Goal: Register for event/course

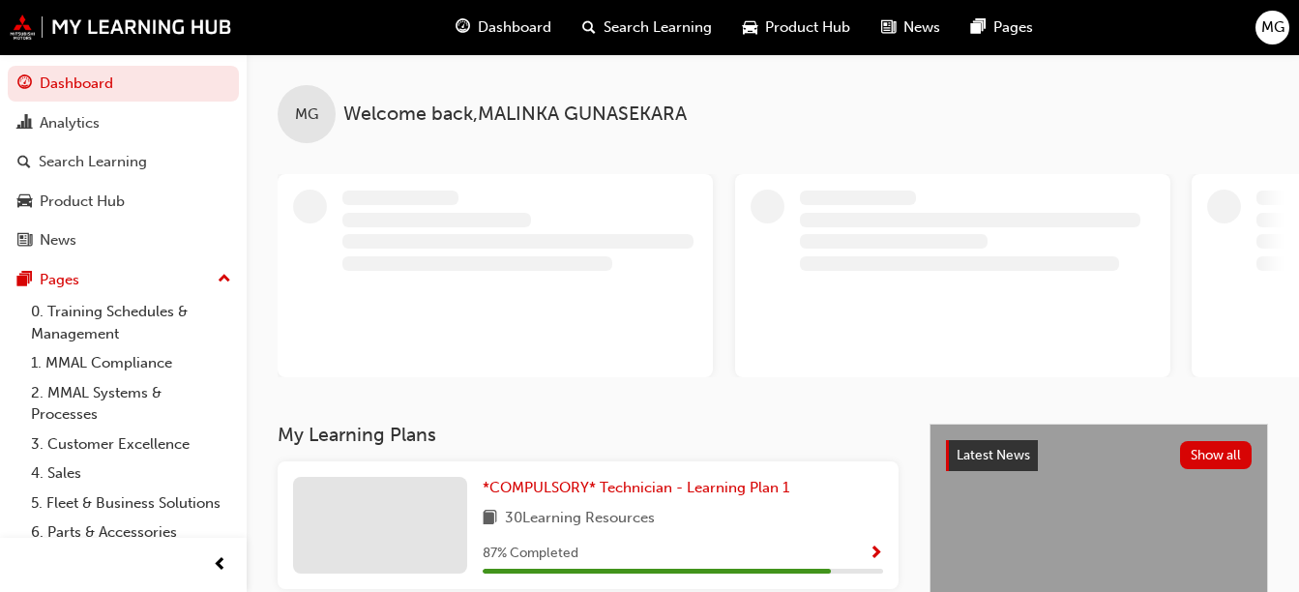
click at [877, 546] on span "Show Progress" at bounding box center [876, 554] width 15 height 17
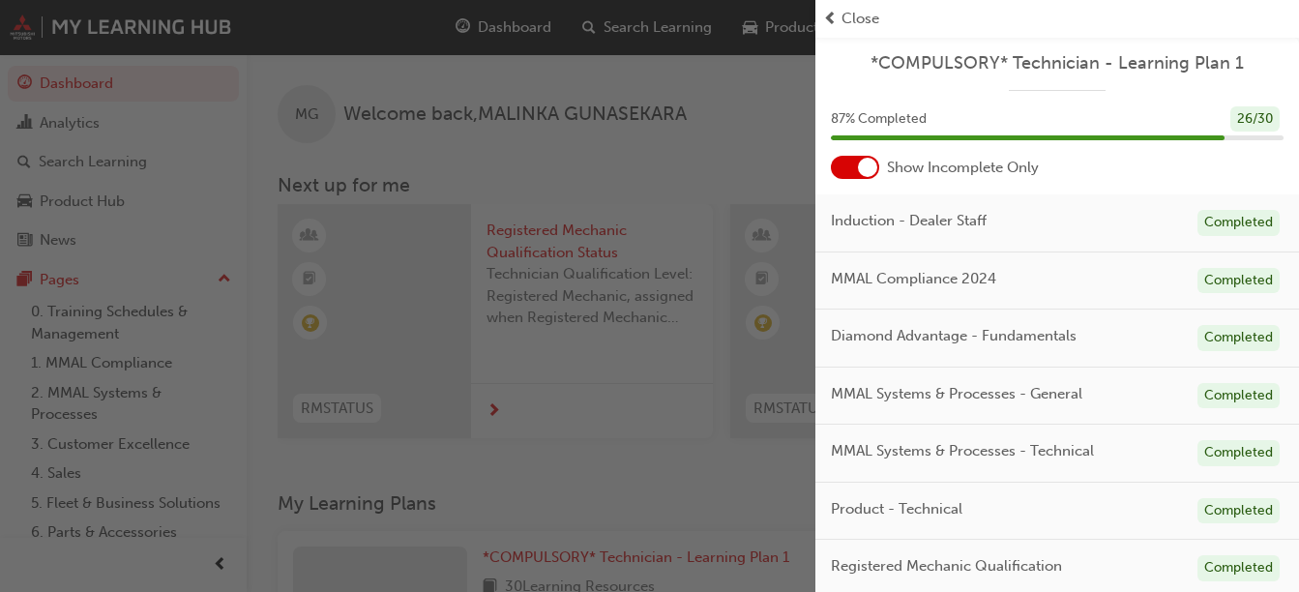
click at [835, 177] on div at bounding box center [855, 167] width 48 height 23
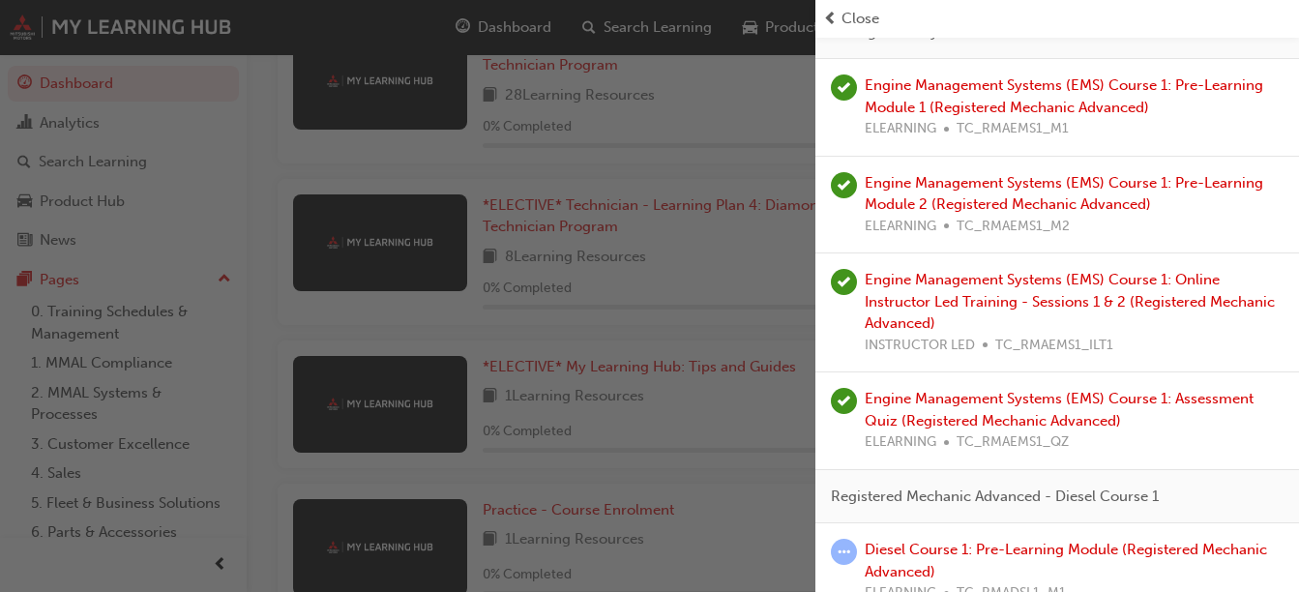
scroll to position [2898, 0]
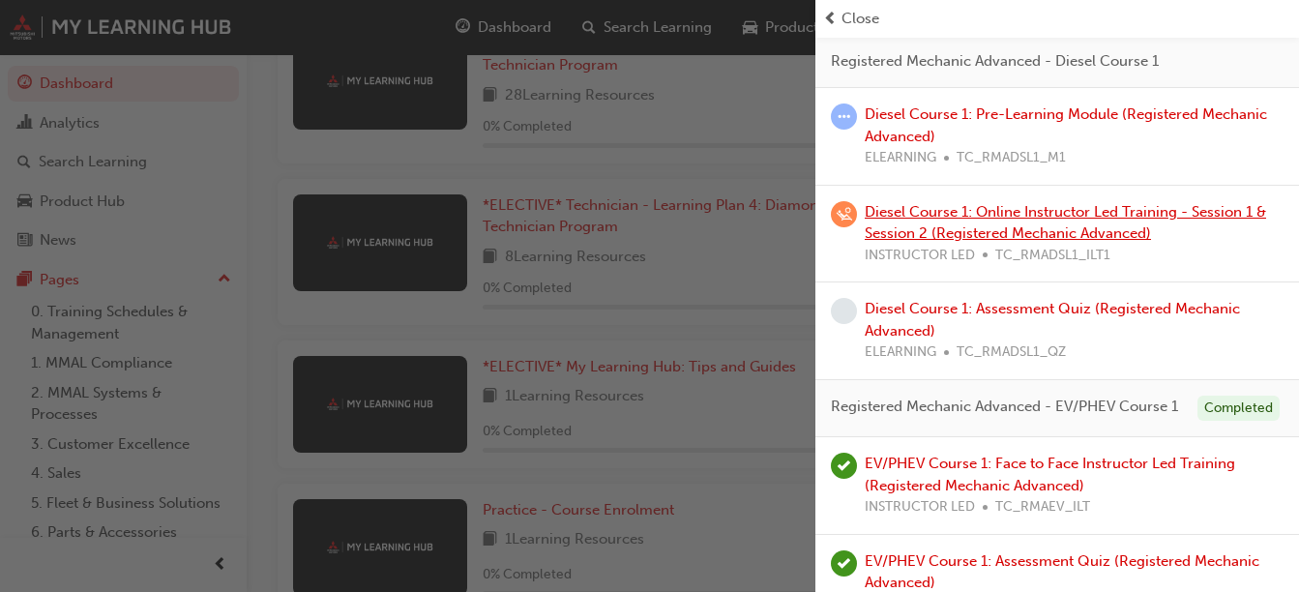
click at [1049, 243] on link "Diesel Course 1: Online Instructor Led Training - Session 1 & Session 2 (Regist…" at bounding box center [1066, 223] width 402 height 40
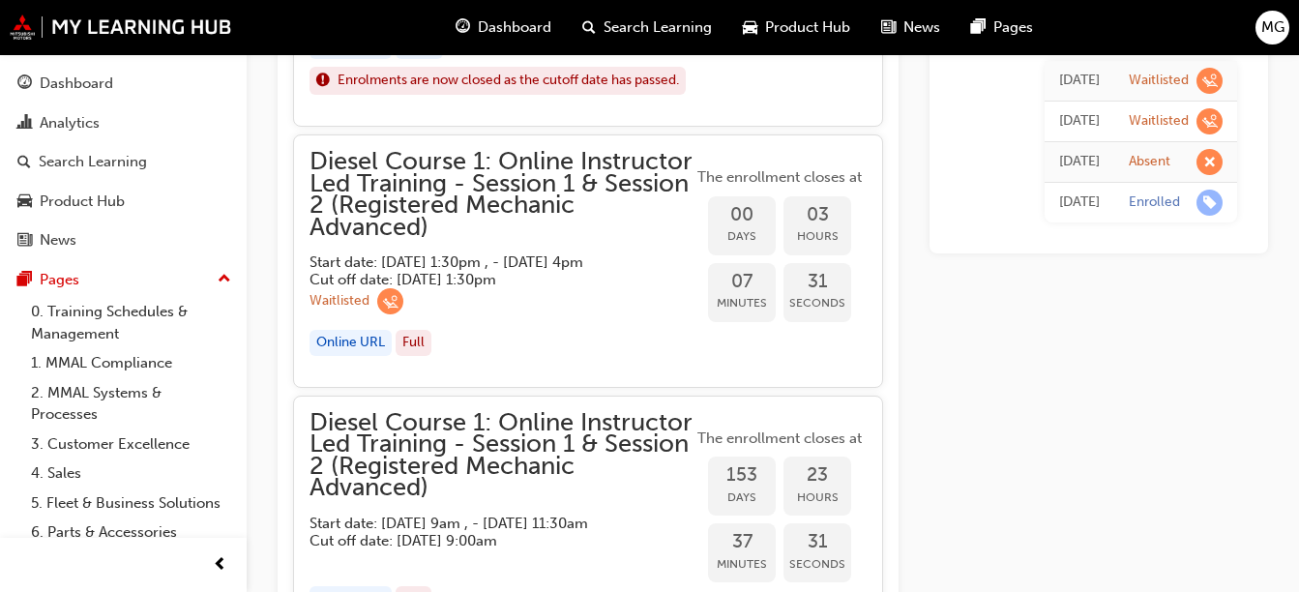
scroll to position [1956, 0]
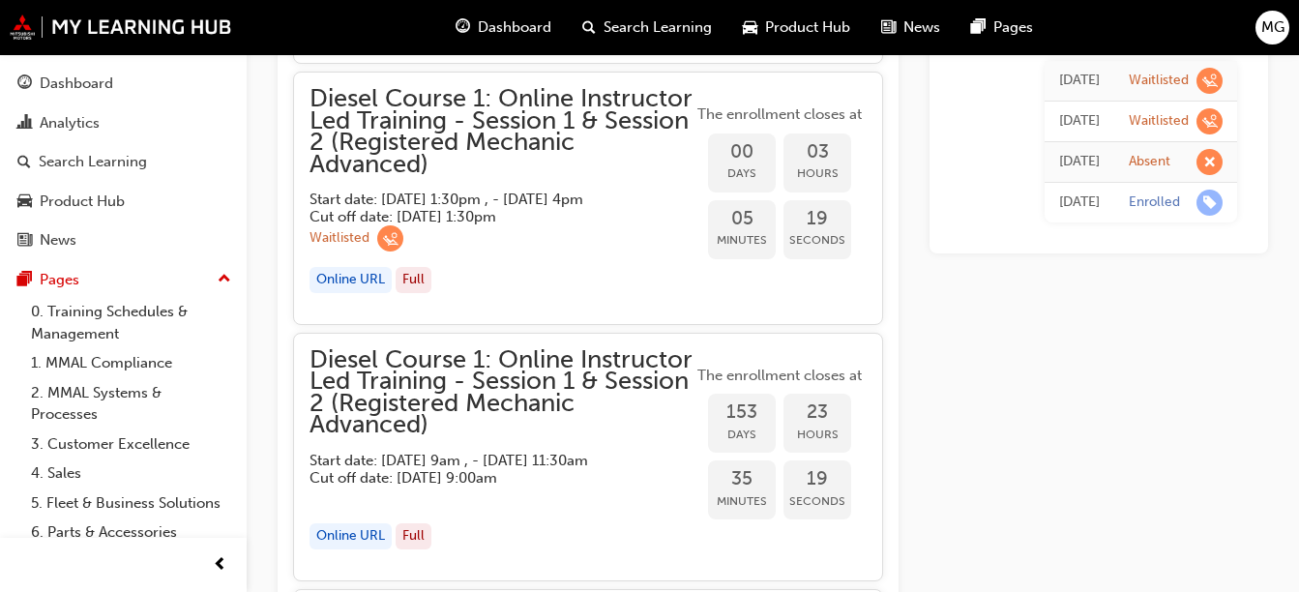
click at [335, 293] on div "Online URL" at bounding box center [351, 280] width 82 height 26
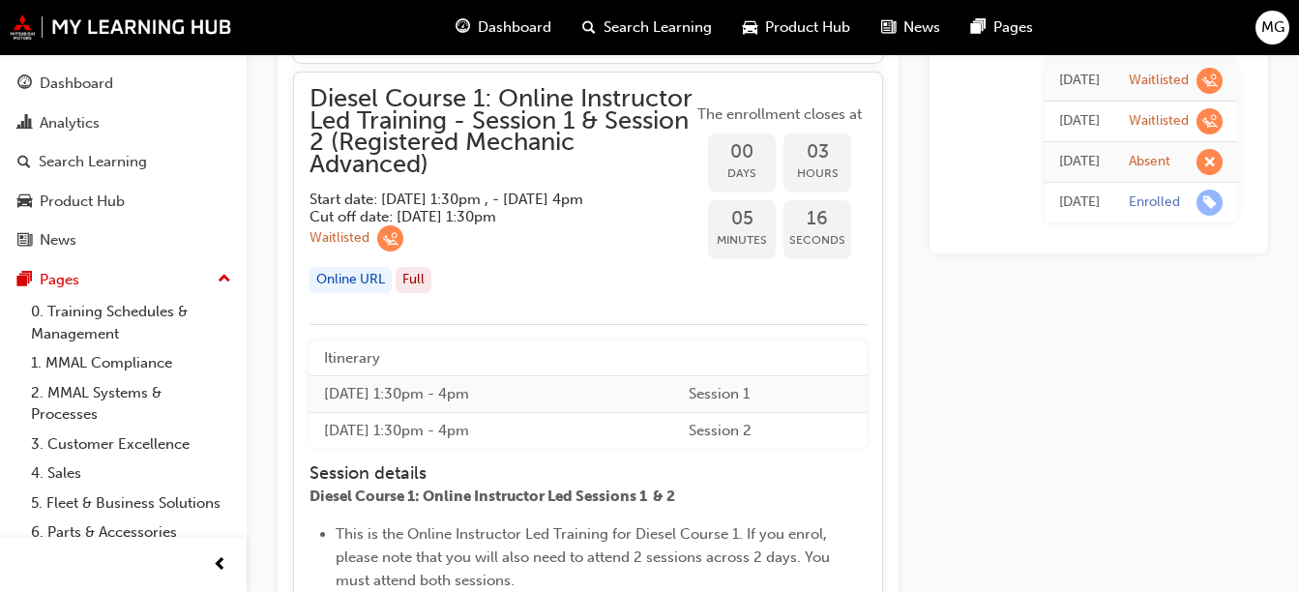
click at [347, 293] on div "Online URL" at bounding box center [351, 280] width 82 height 26
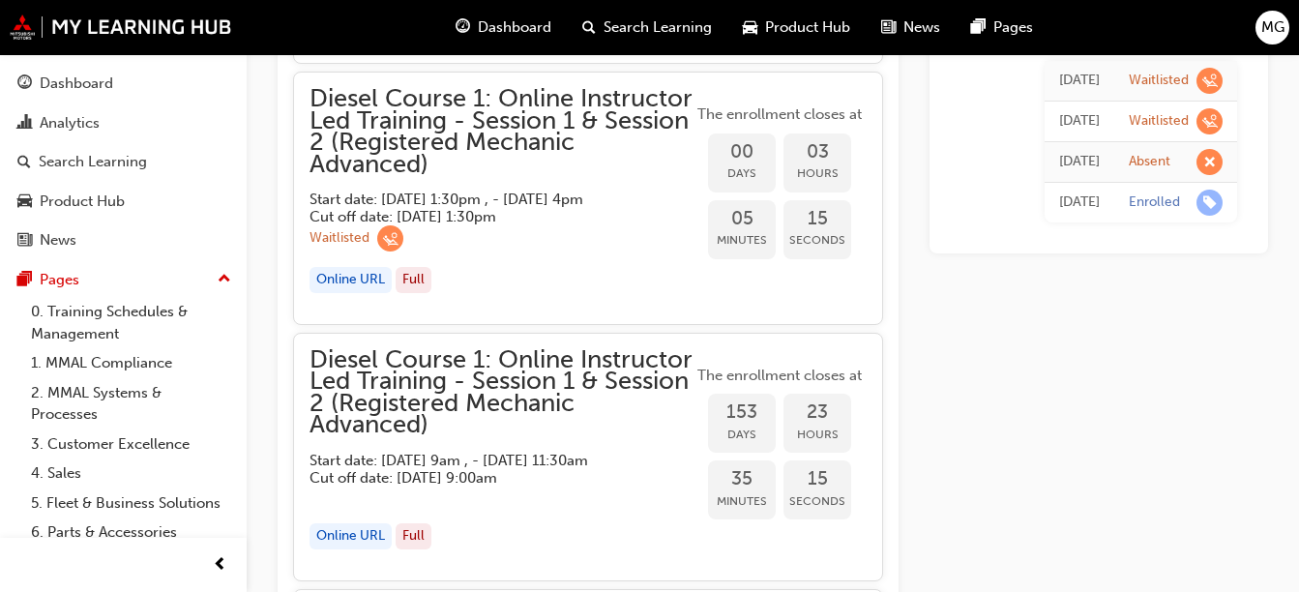
click at [347, 293] on div "Online URL" at bounding box center [351, 280] width 82 height 26
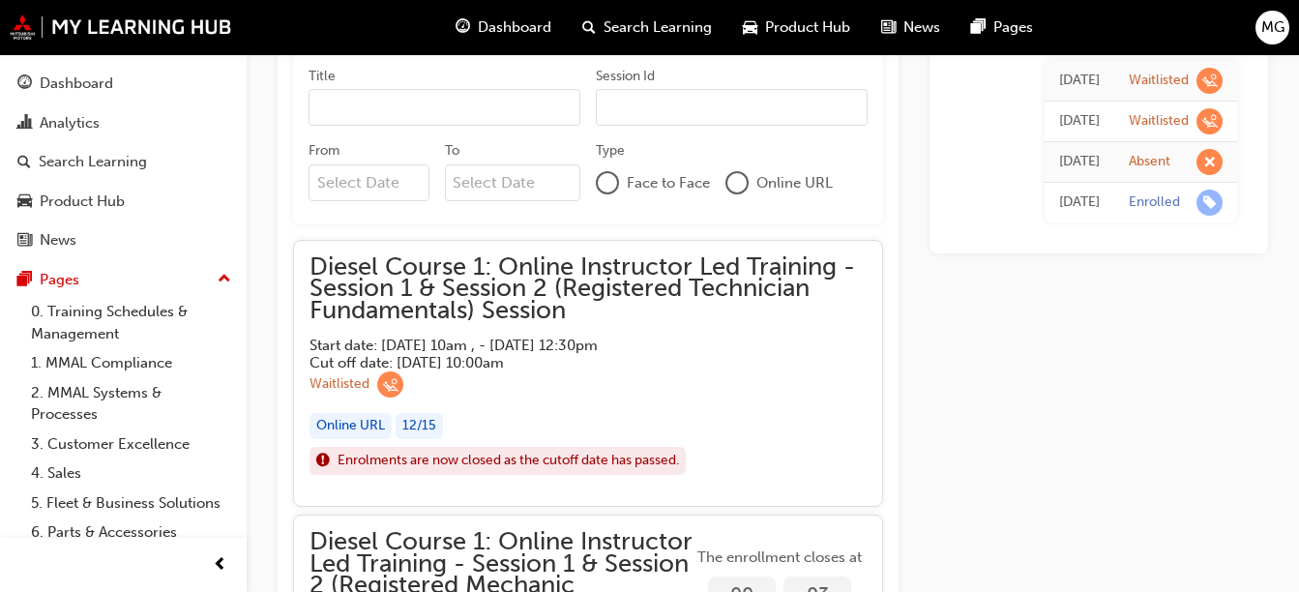
scroll to position [1506, 0]
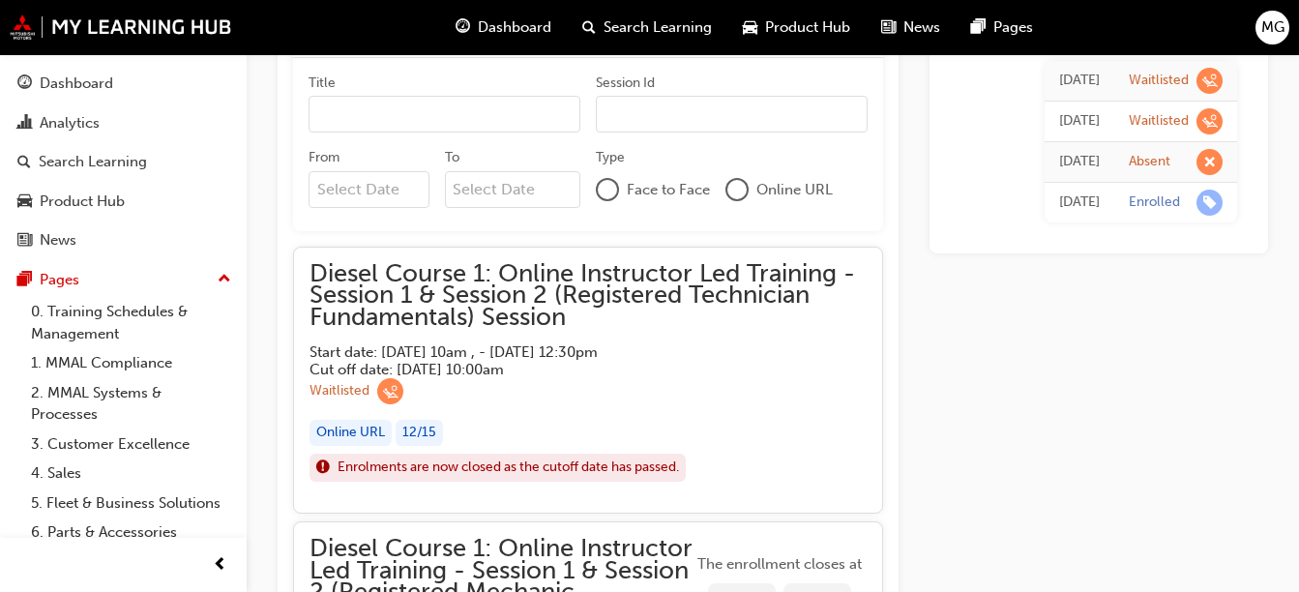
click at [355, 424] on div "Online URL" at bounding box center [351, 433] width 82 height 26
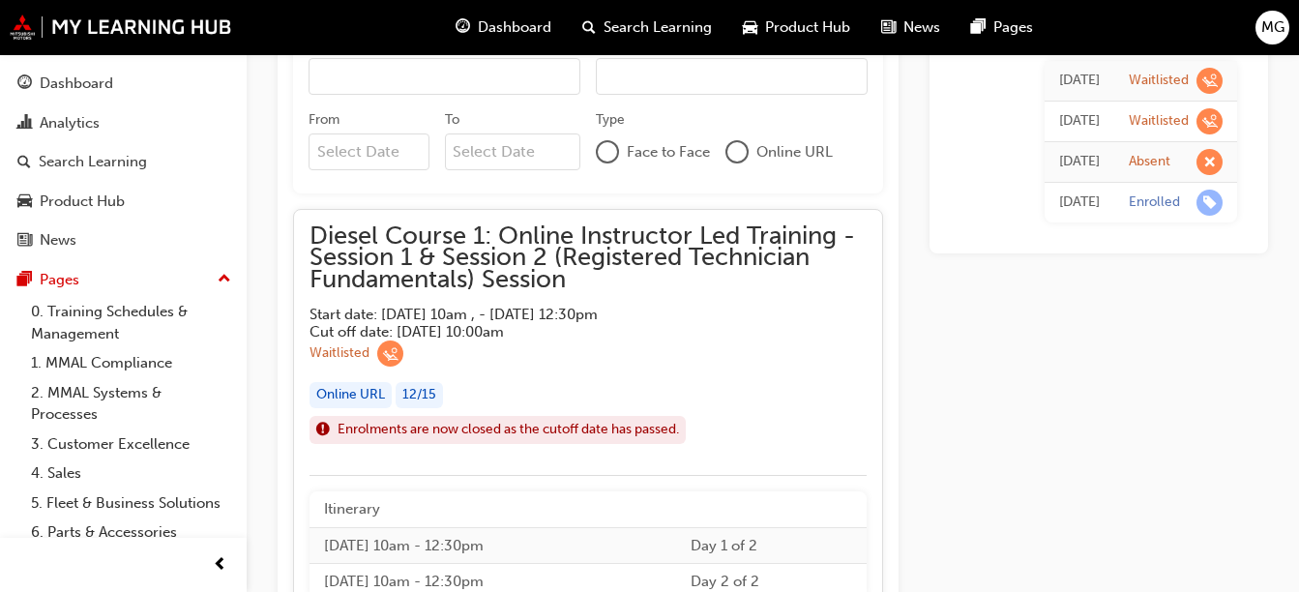
scroll to position [1552, 0]
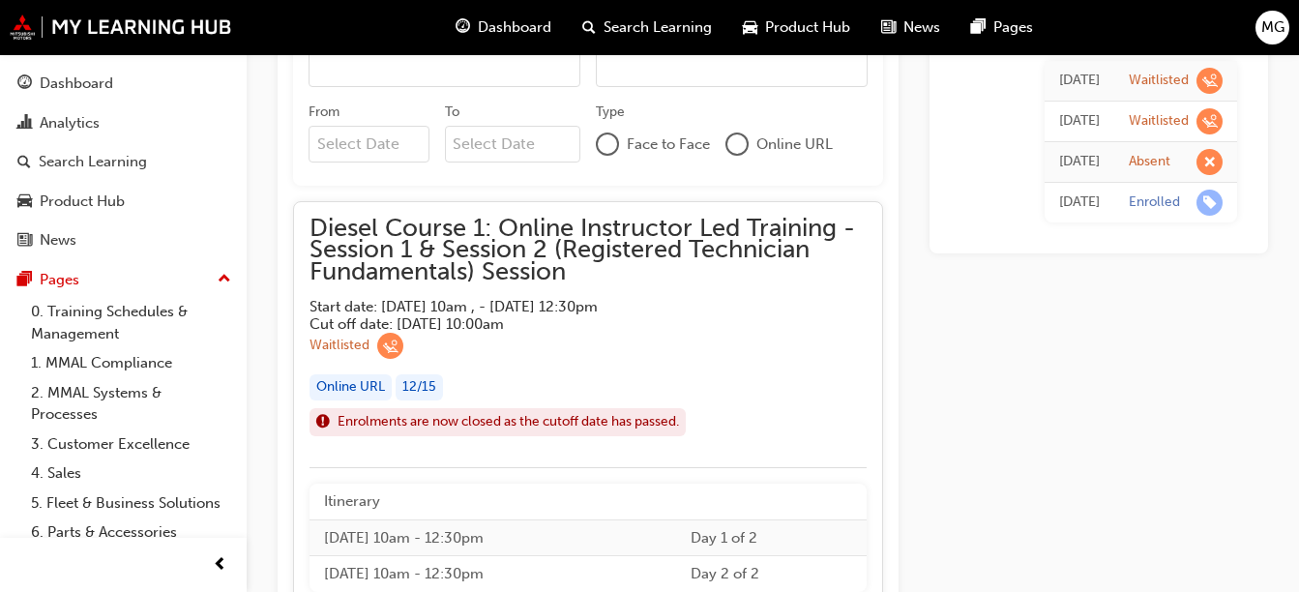
click at [363, 379] on div "Online URL" at bounding box center [351, 387] width 82 height 26
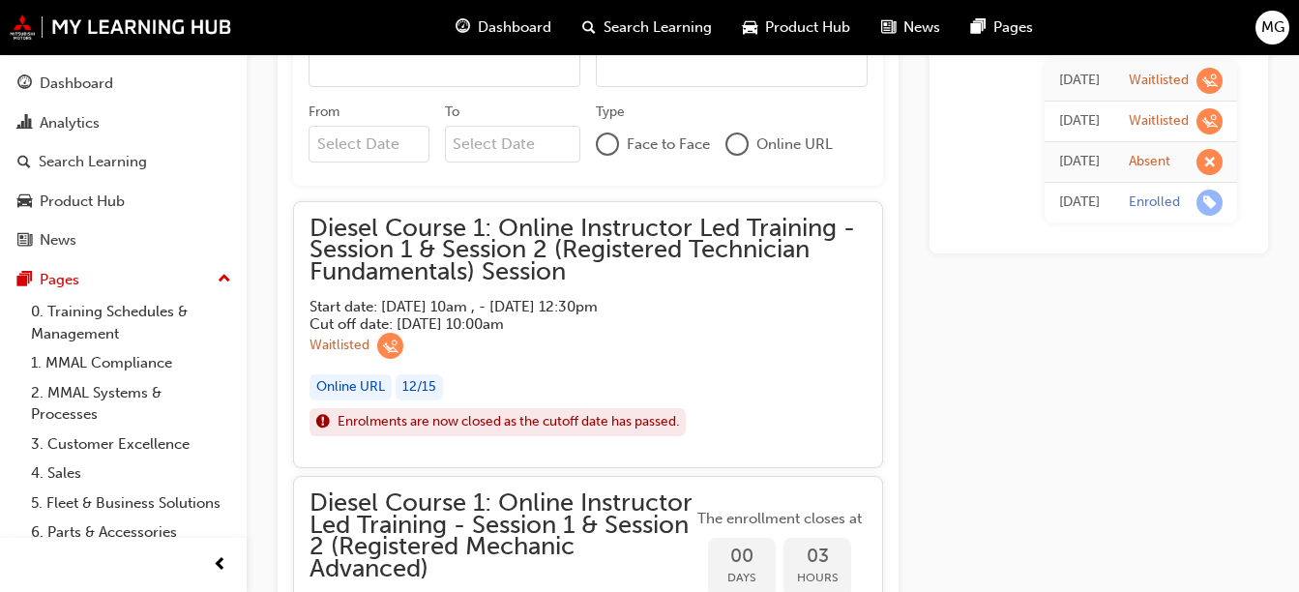
click at [363, 379] on div "Online URL" at bounding box center [351, 387] width 82 height 26
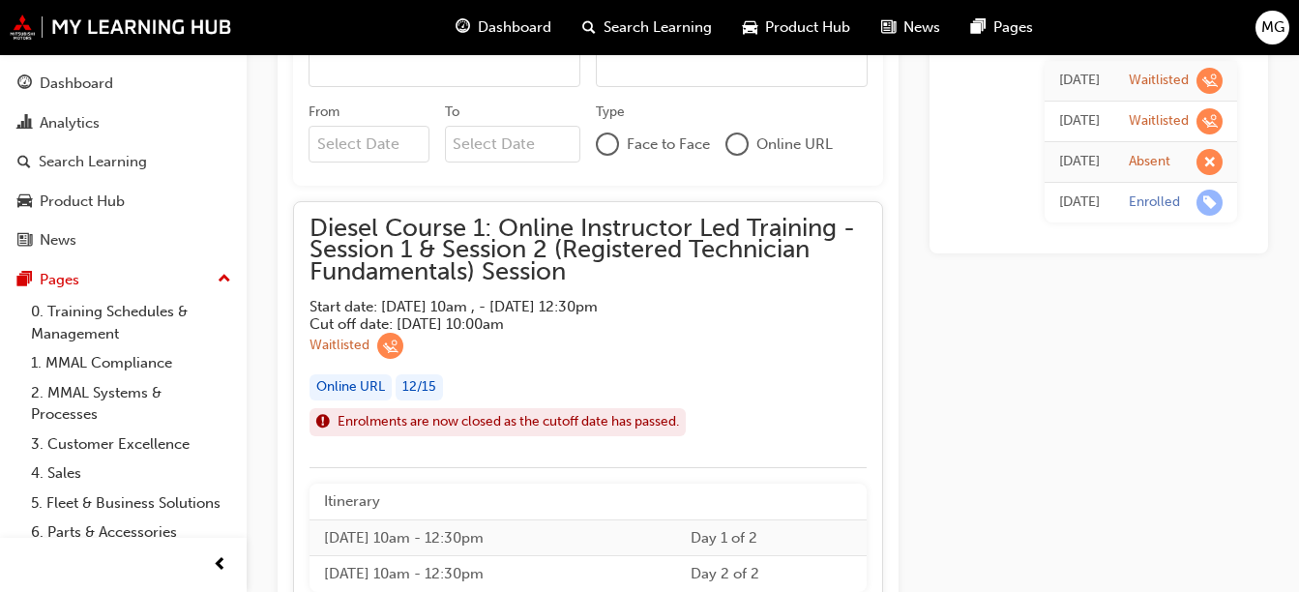
click at [363, 379] on div "Online URL" at bounding box center [351, 387] width 82 height 26
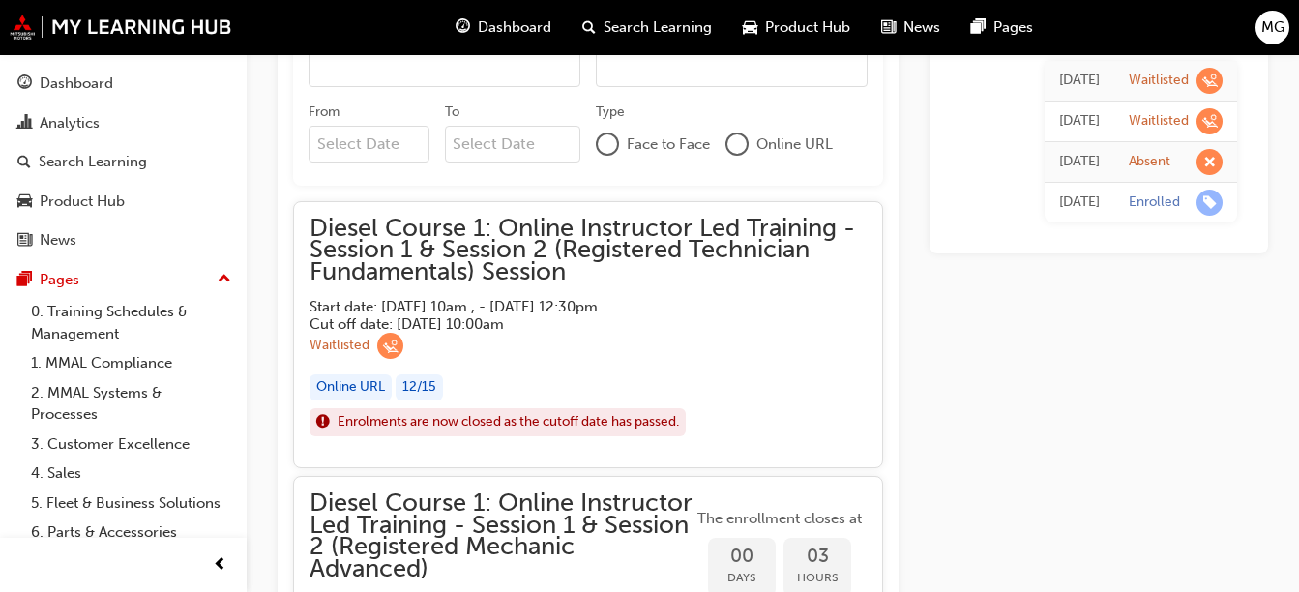
click at [432, 241] on span "Diesel Course 1: Online Instructor Led Training - Session 1 & Session 2 (Regist…" at bounding box center [588, 251] width 557 height 66
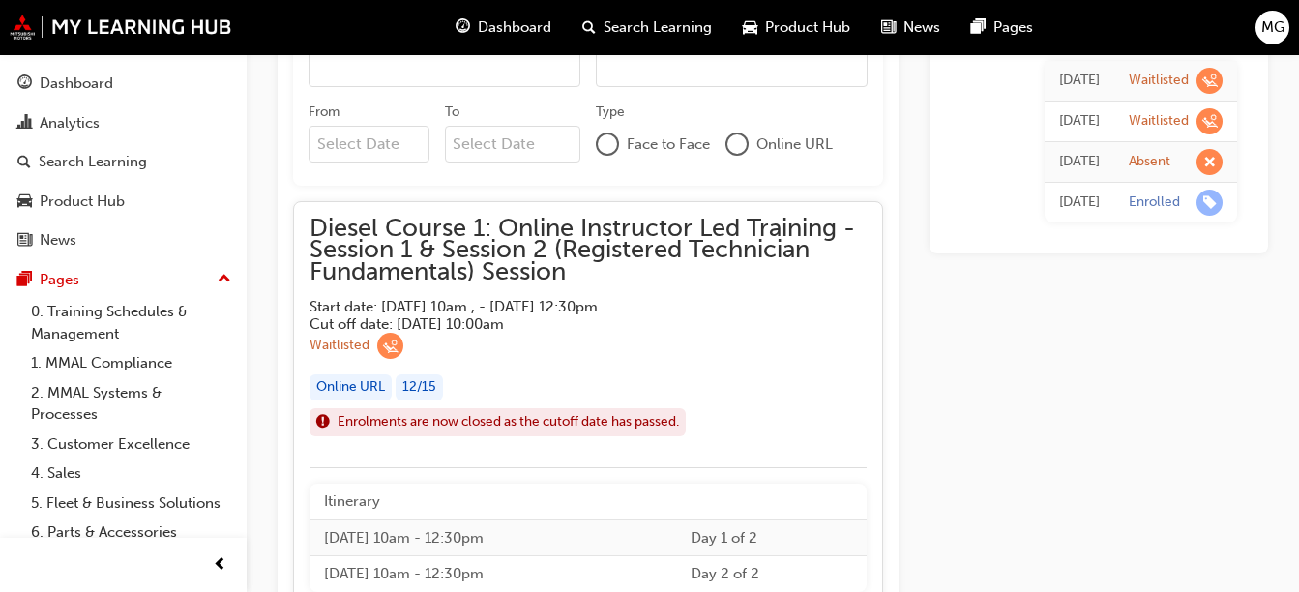
click at [432, 241] on span "Diesel Course 1: Online Instructor Led Training - Session 1 & Session 2 (Regist…" at bounding box center [588, 251] width 557 height 66
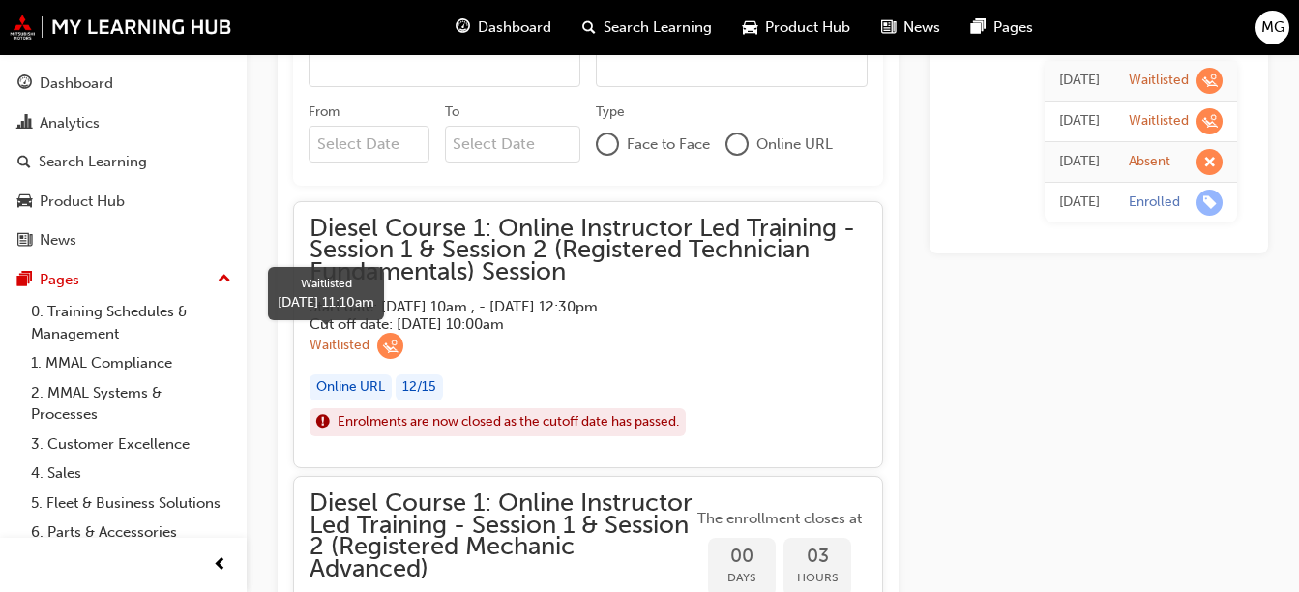
click at [375, 340] on div "Waitlisted" at bounding box center [357, 346] width 94 height 26
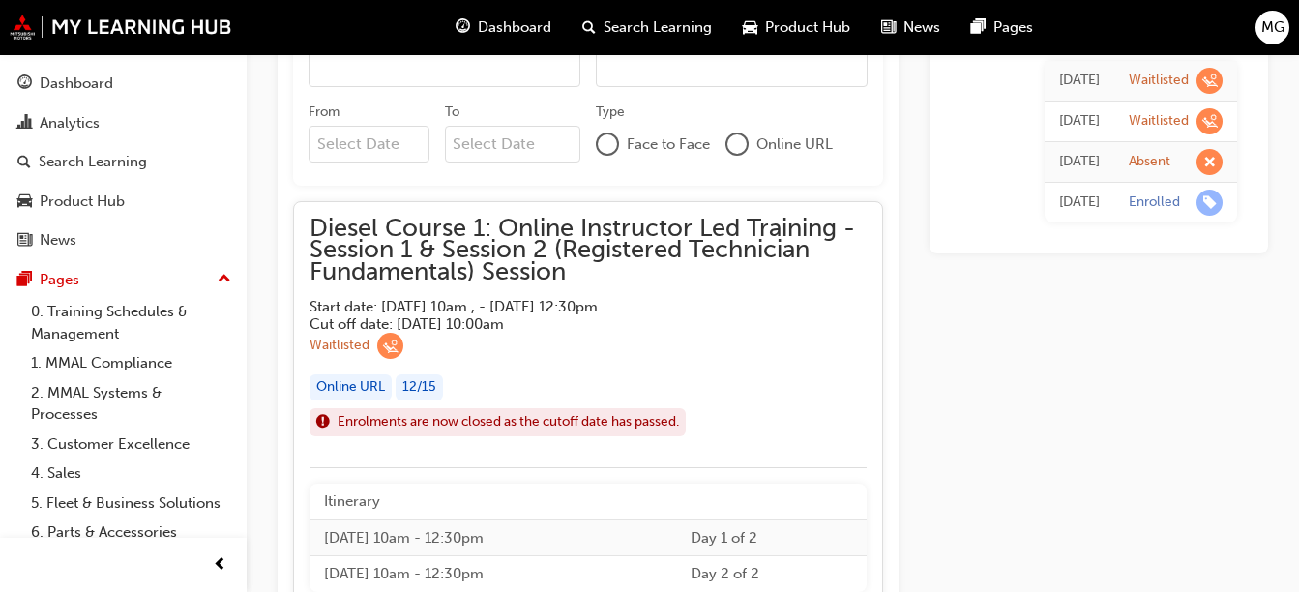
click at [352, 397] on div "Online URL" at bounding box center [351, 387] width 82 height 26
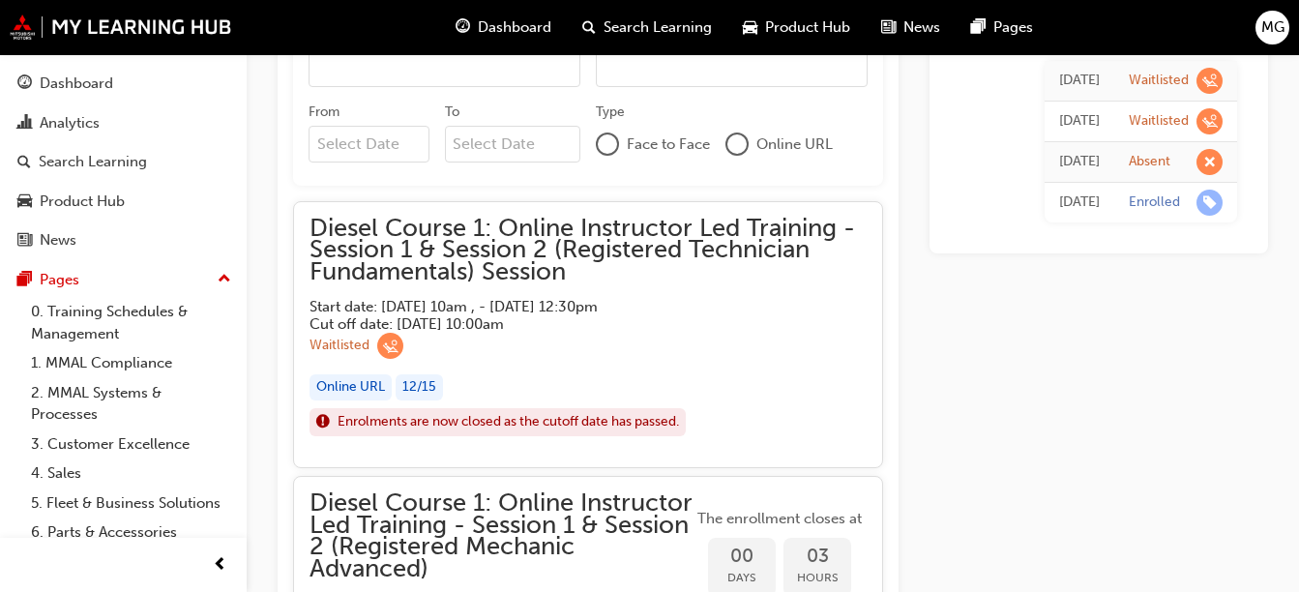
click at [337, 389] on div "Online URL" at bounding box center [351, 387] width 82 height 26
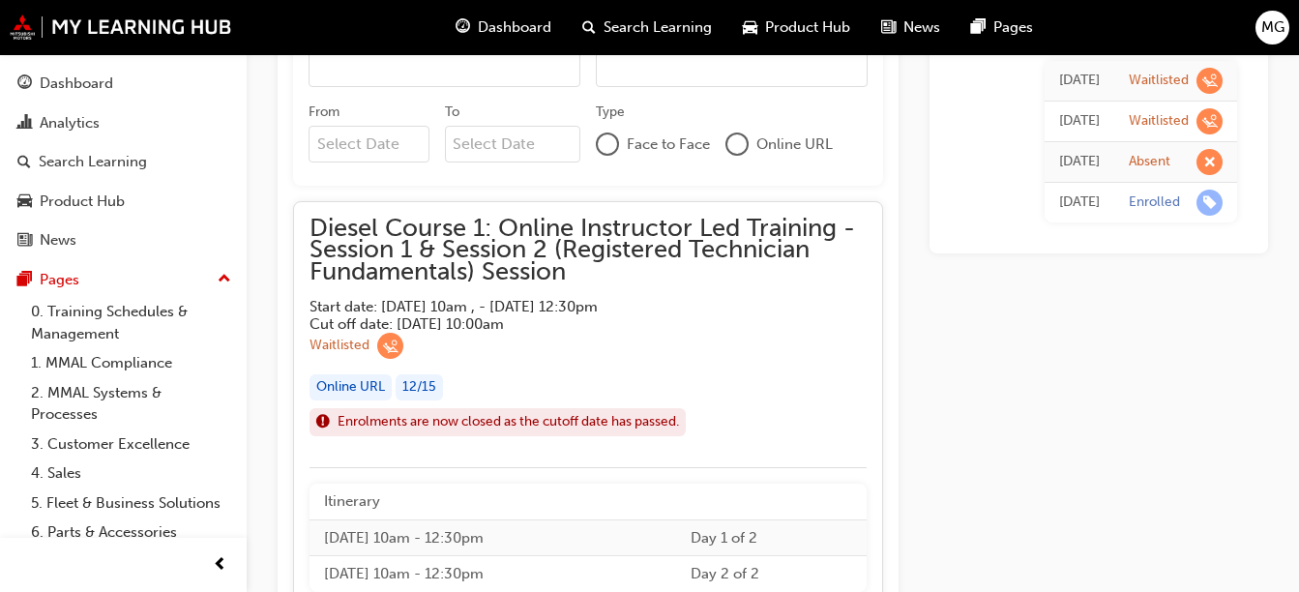
click at [337, 389] on div "Online URL" at bounding box center [351, 387] width 82 height 26
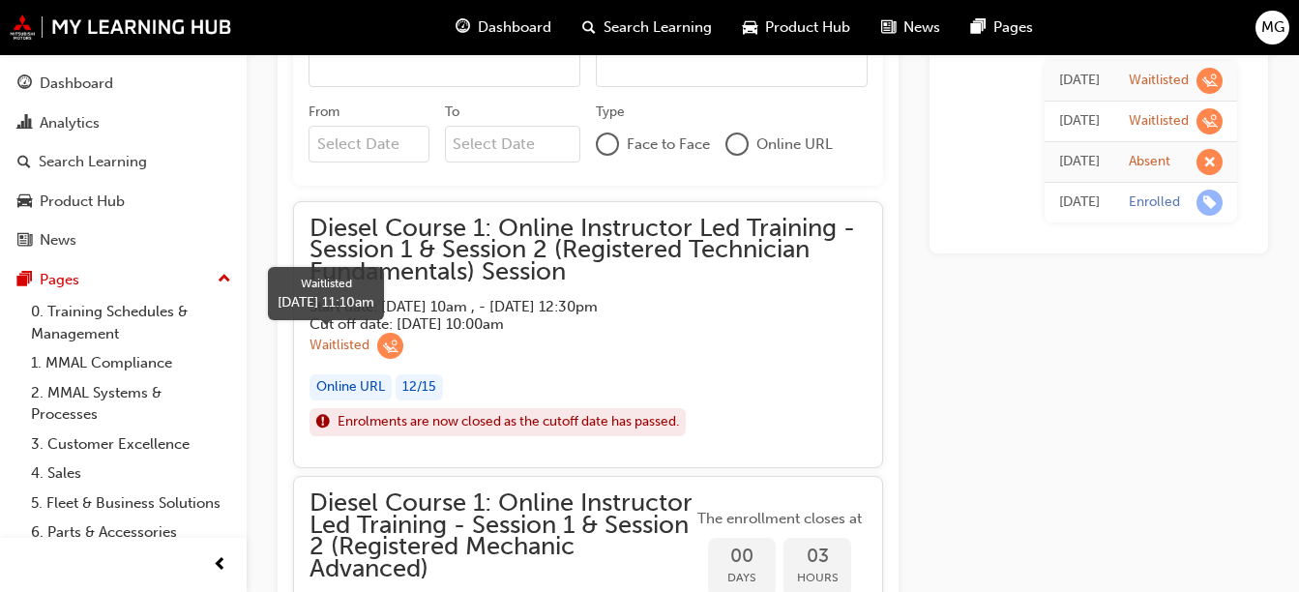
click at [367, 341] on div "Waitlisted" at bounding box center [340, 346] width 60 height 18
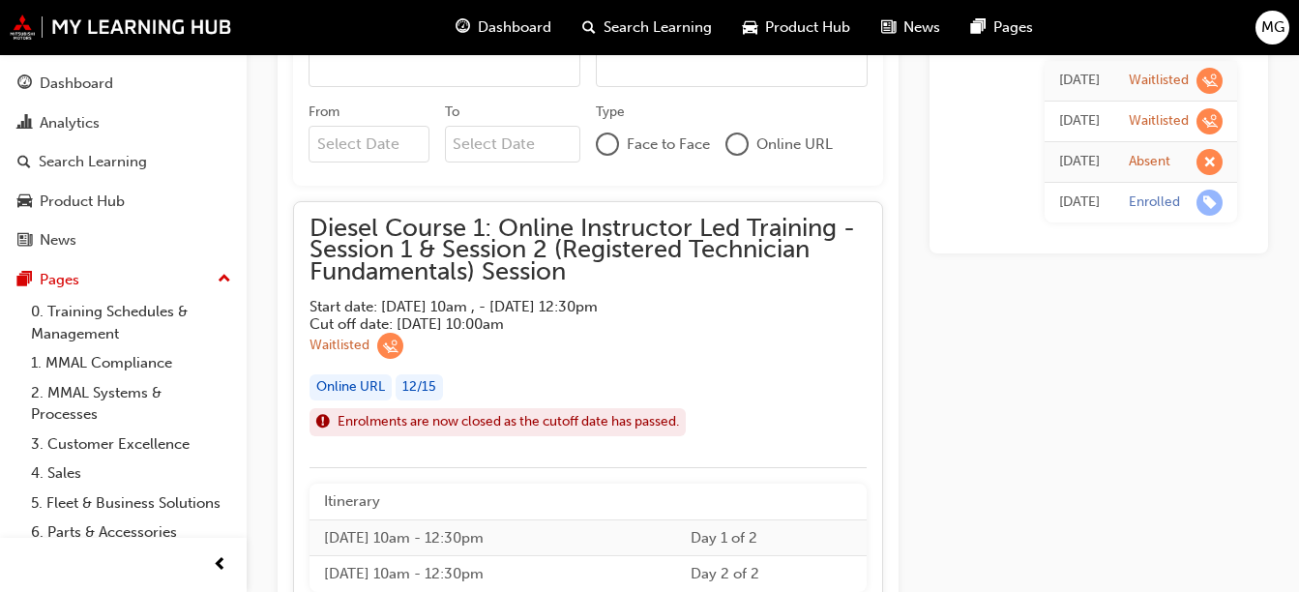
click at [341, 386] on div "Online URL" at bounding box center [351, 387] width 82 height 26
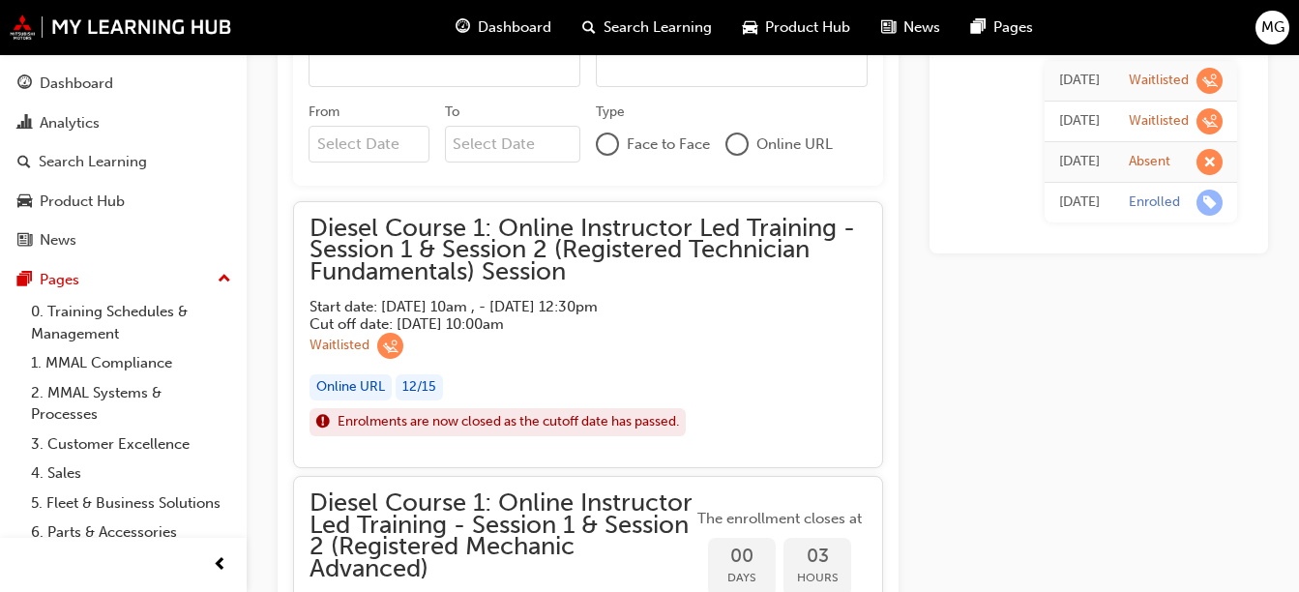
click at [341, 386] on div "Online URL" at bounding box center [351, 387] width 82 height 26
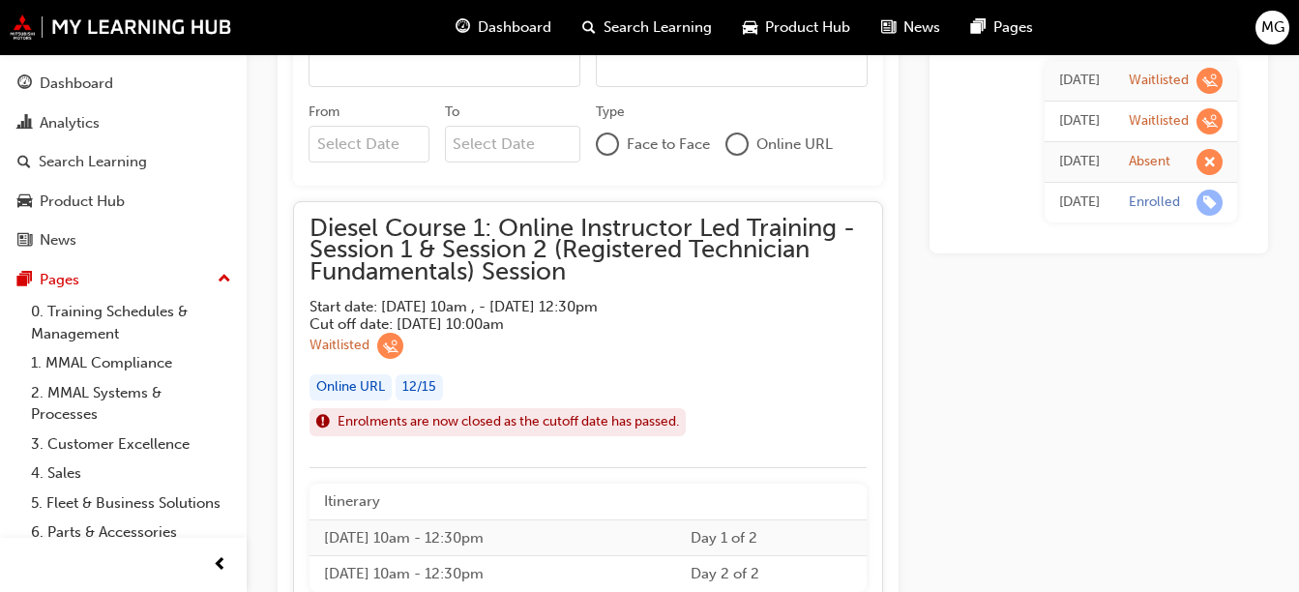
click at [341, 386] on div "Online URL" at bounding box center [351, 387] width 82 height 26
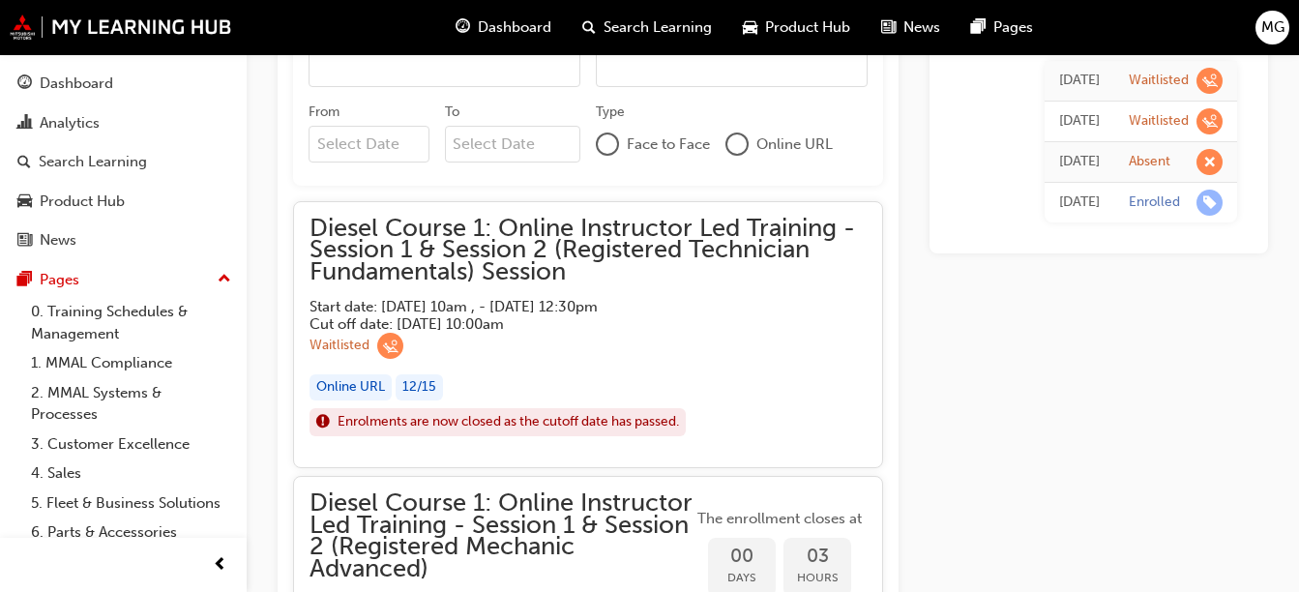
click at [341, 386] on div "Online URL" at bounding box center [351, 387] width 82 height 26
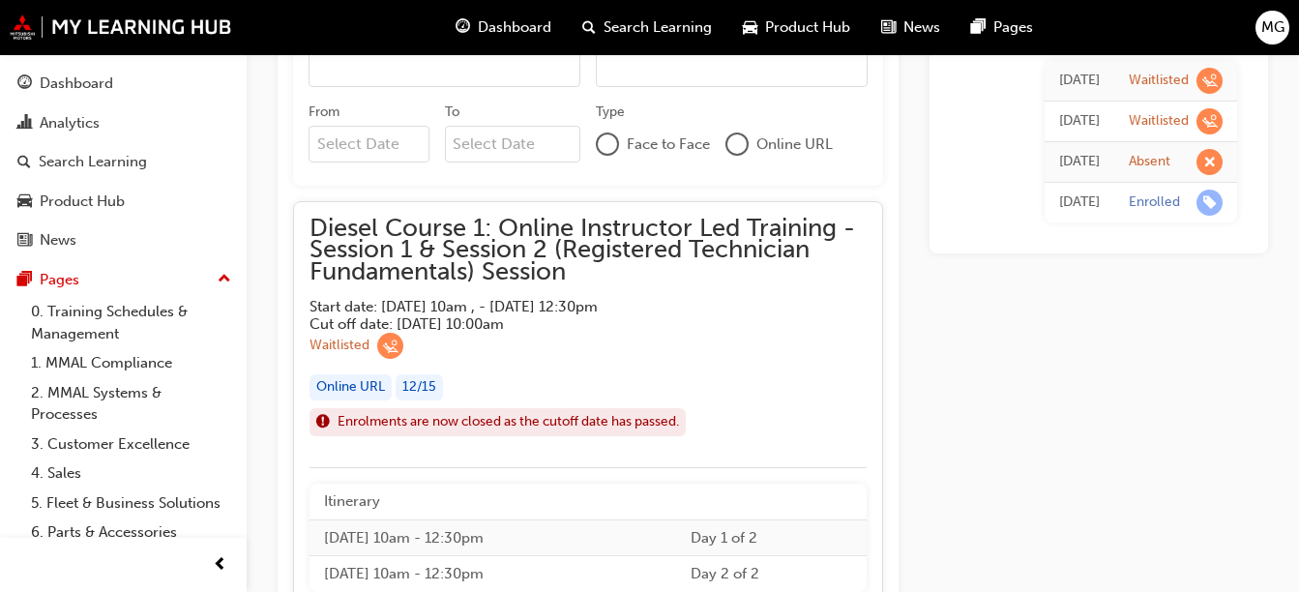
click at [341, 386] on div "Online URL" at bounding box center [351, 387] width 82 height 26
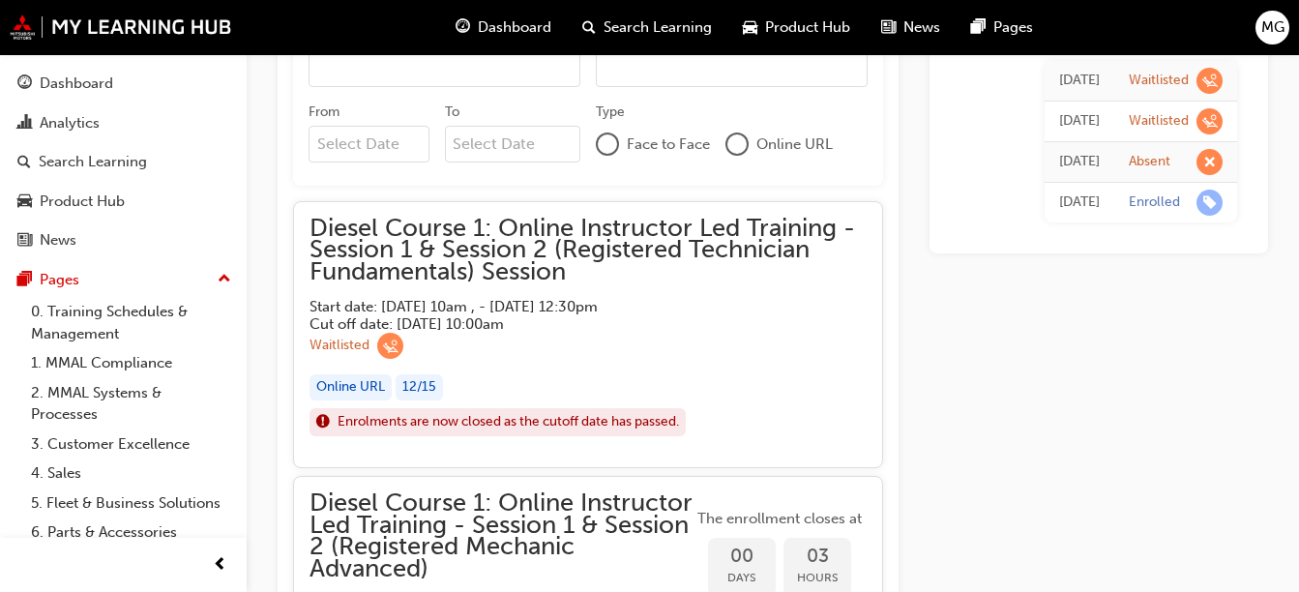
click at [1092, 330] on div "[DATE] Waitlisted [DATE] Waitlisted [DATE] Absent [DATE] Enrolled" at bounding box center [1099, 414] width 339 height 3499
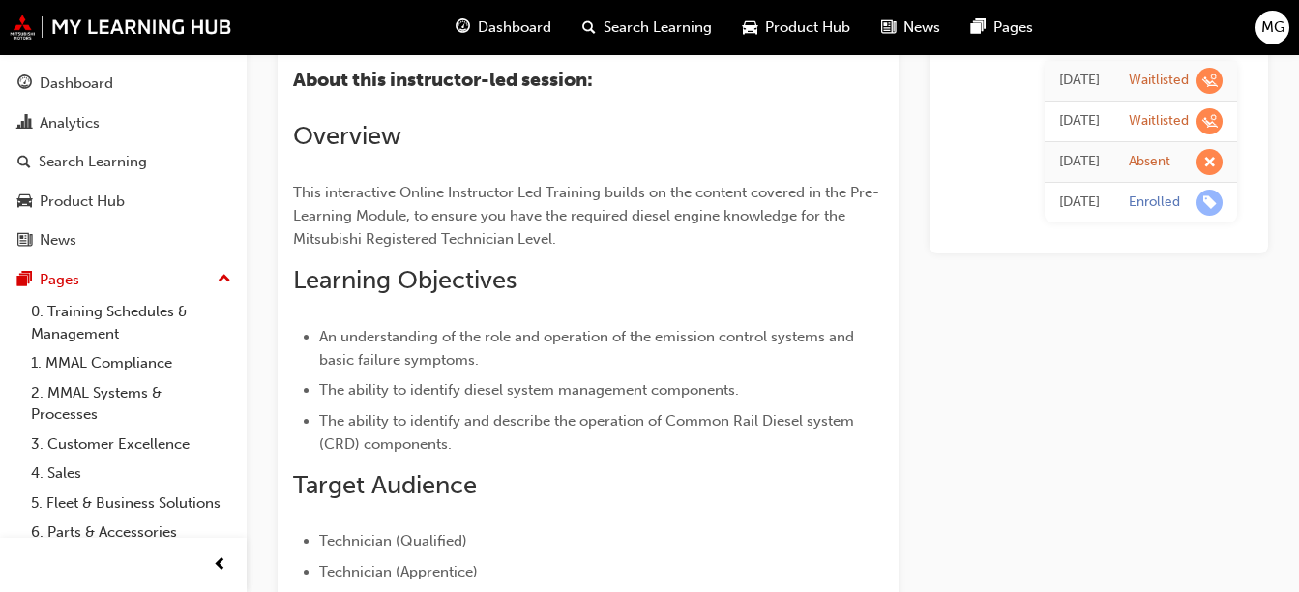
scroll to position [362, 0]
